Goal: Obtain resource: Download file/media

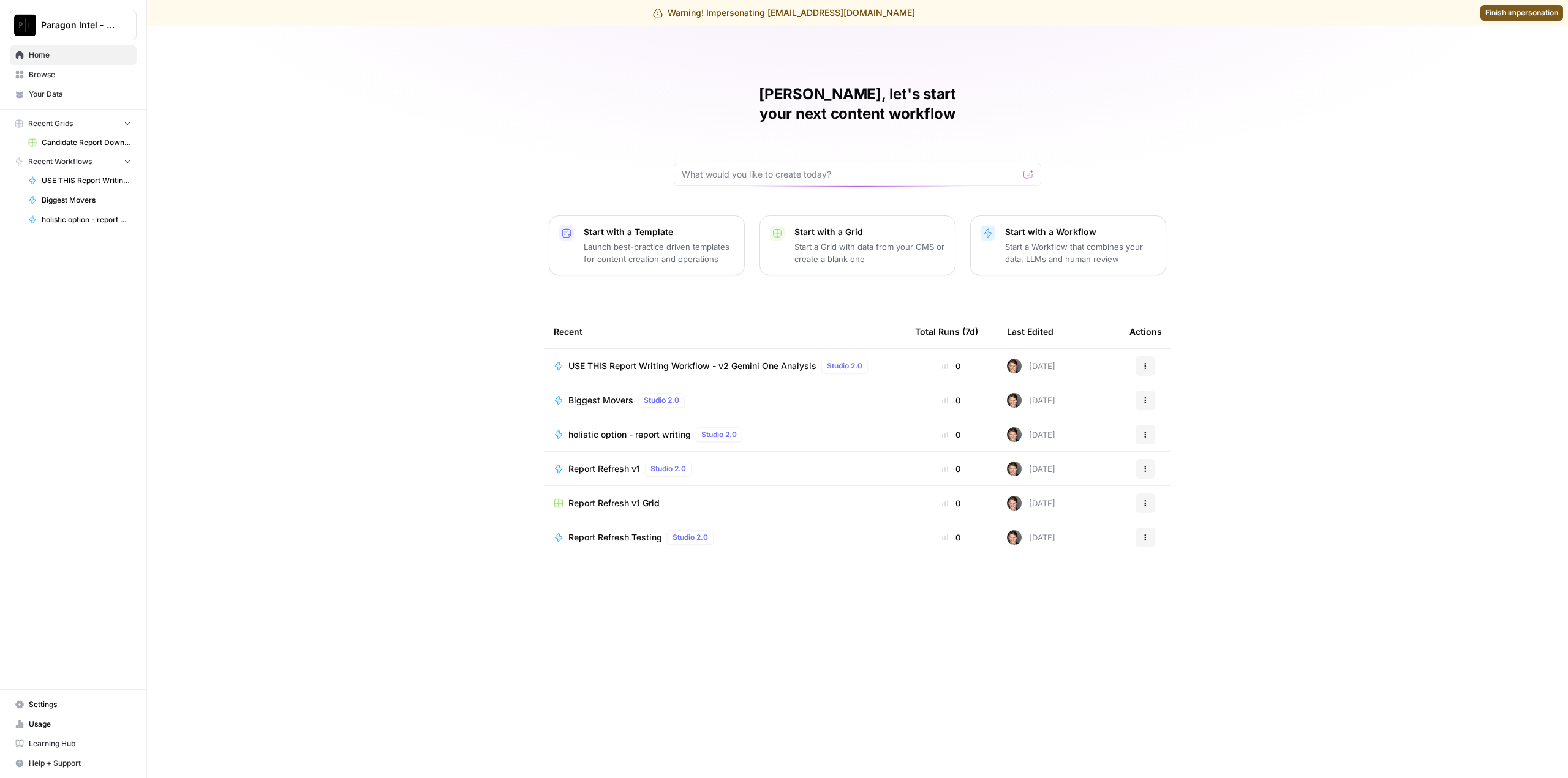
click at [78, 145] on span "Candidate Report Download Sheet" at bounding box center [86, 143] width 89 height 11
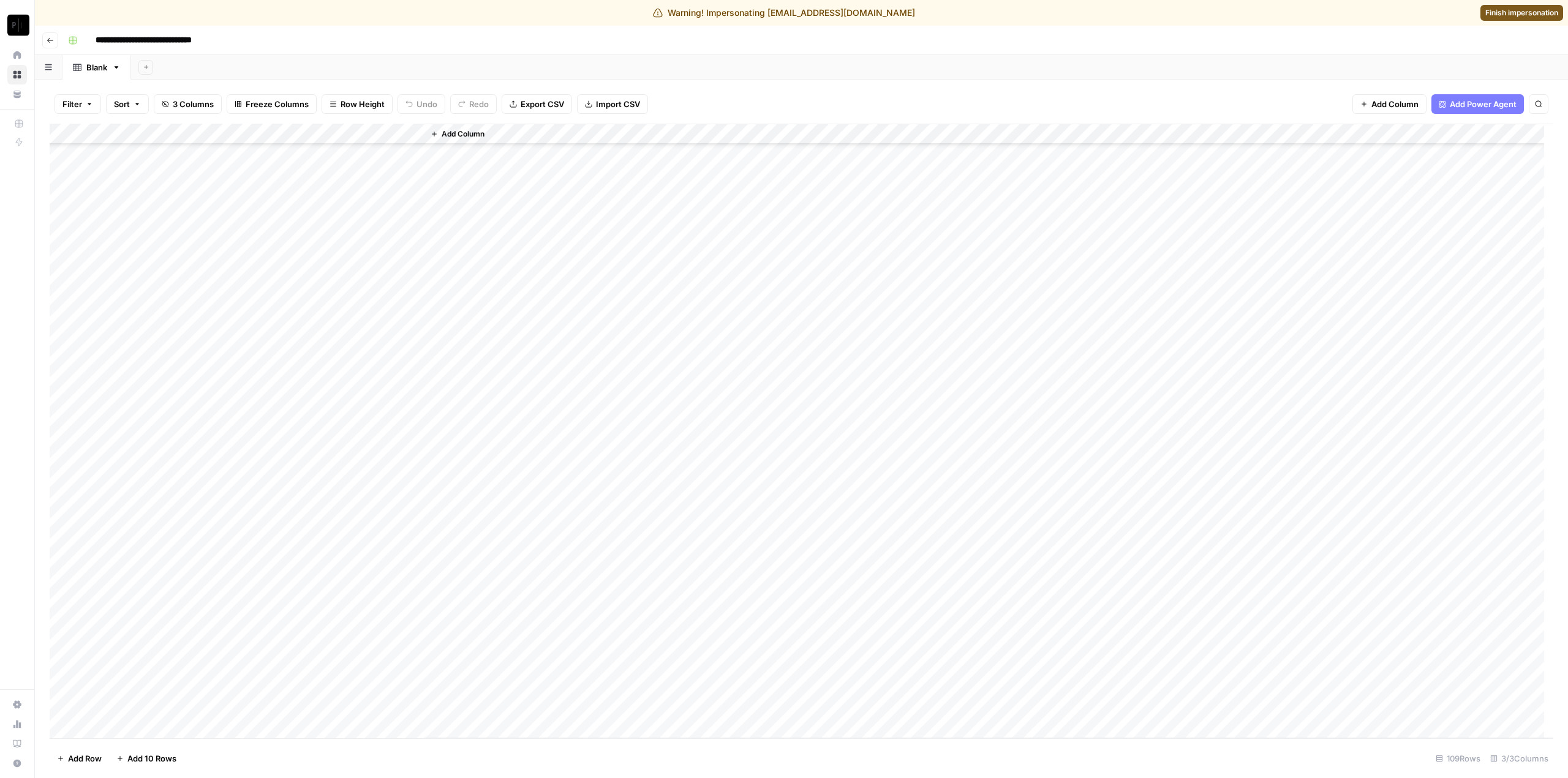
scroll to position [1695, 0]
click at [1510, 13] on span "Finish impersonation" at bounding box center [1522, 13] width 73 height 11
